Goal: Find specific page/section: Find specific page/section

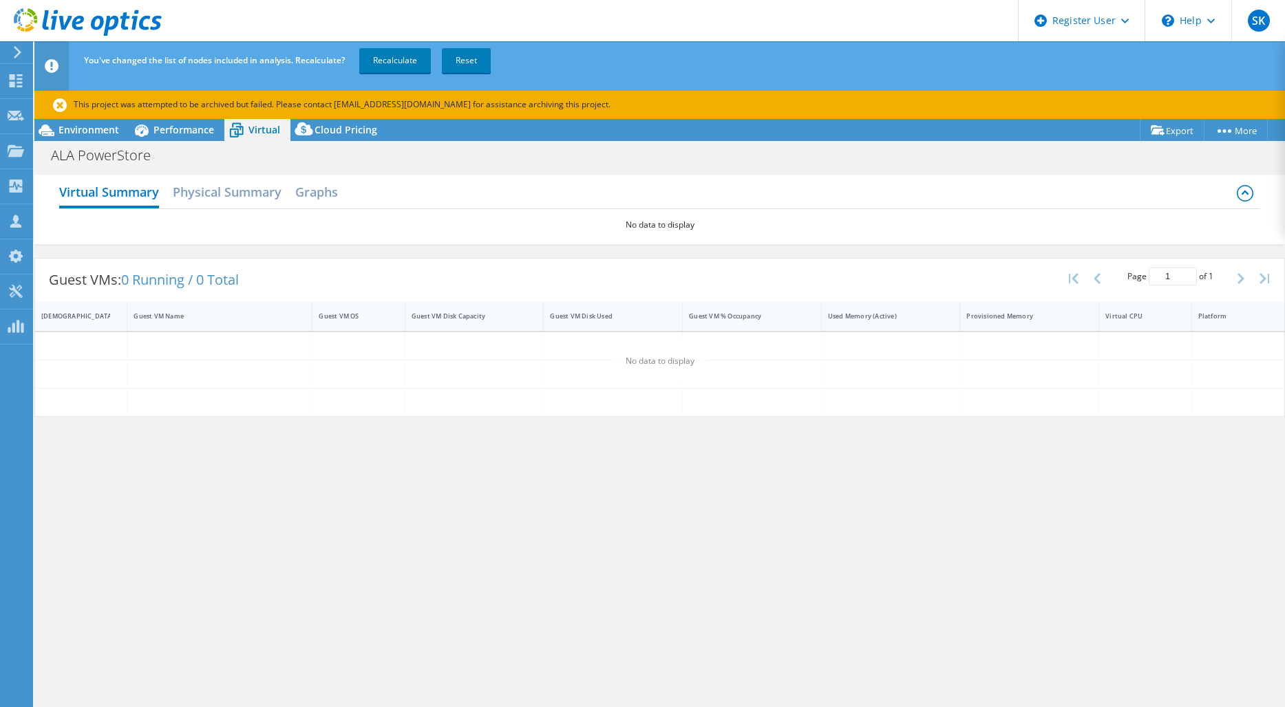
select select "USD"
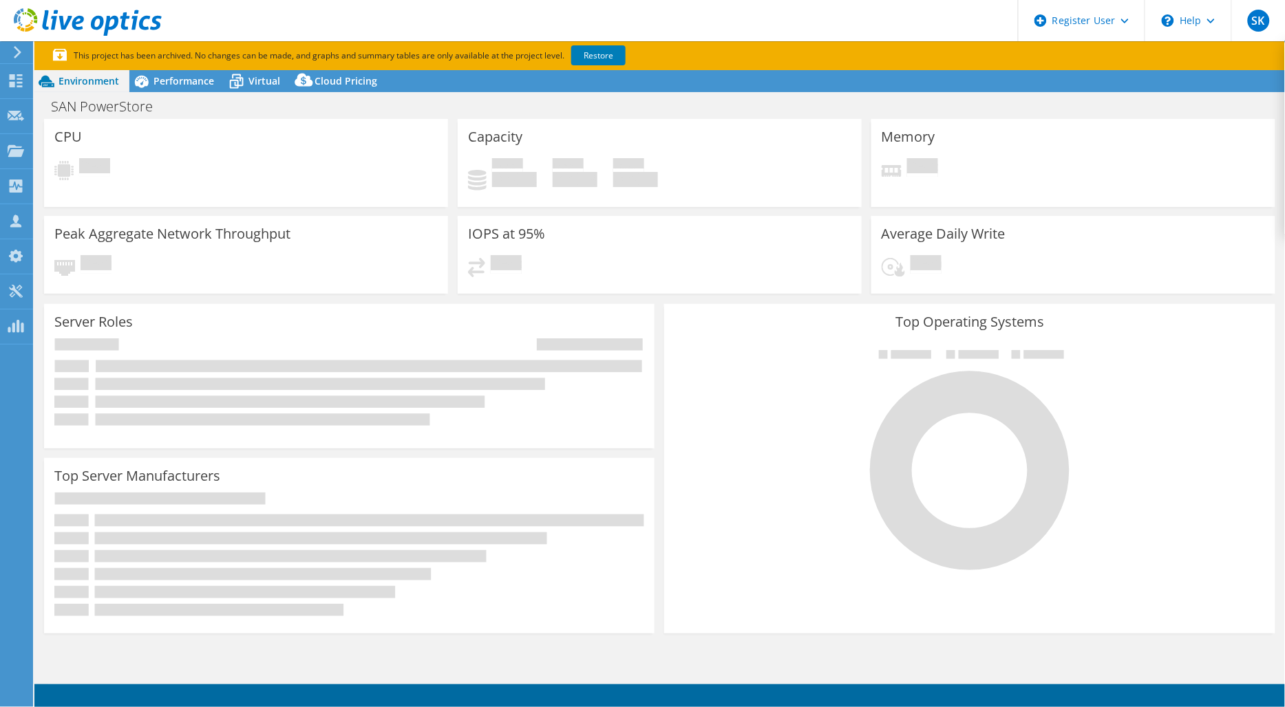
select select "USD"
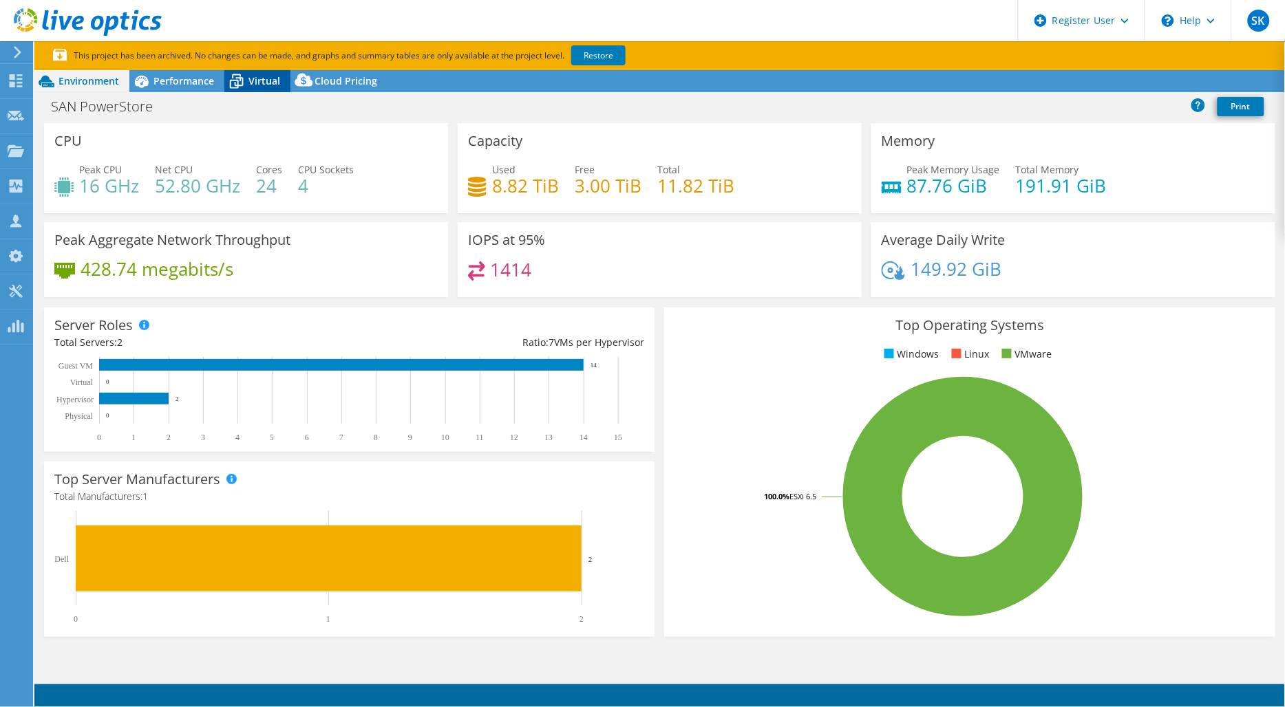
click at [239, 79] on icon at bounding box center [237, 82] width 14 height 11
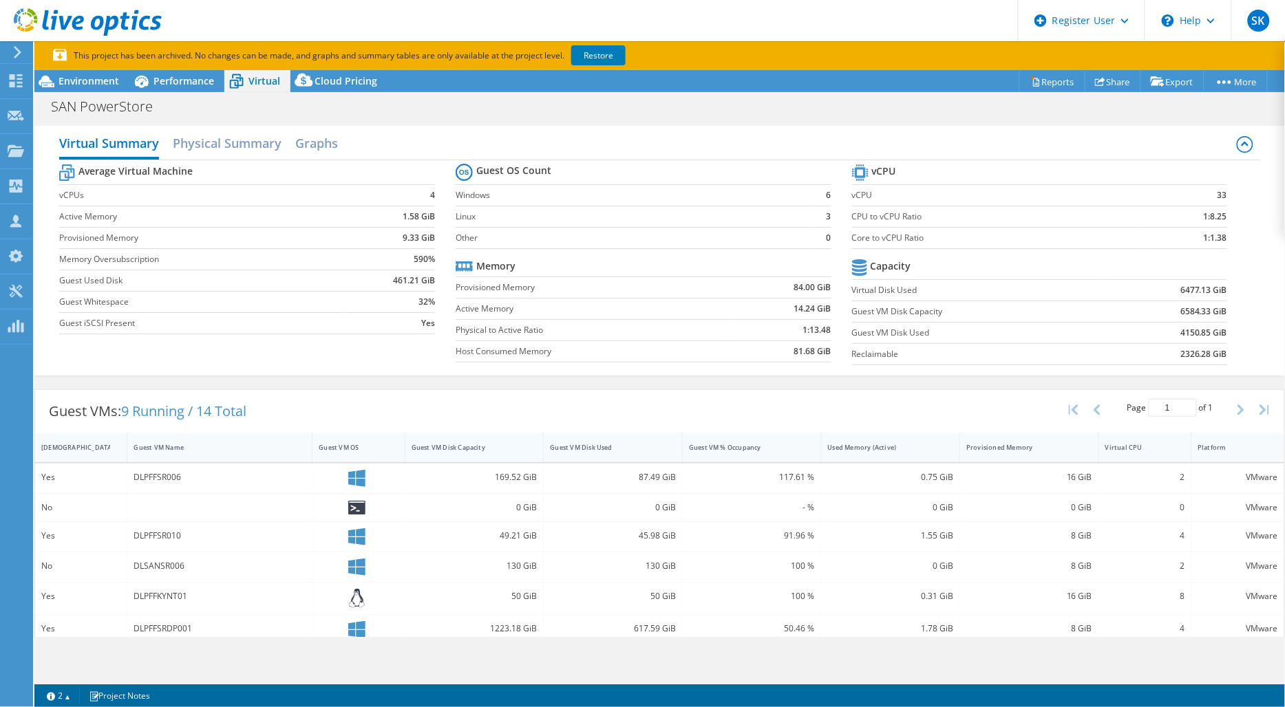
click at [485, 450] on div "Guest VM Disk Capacity" at bounding box center [465, 447] width 109 height 9
click at [460, 443] on div "Guest VM Disk Capacity" at bounding box center [465, 447] width 109 height 9
